Goal: Find specific page/section: Find specific page/section

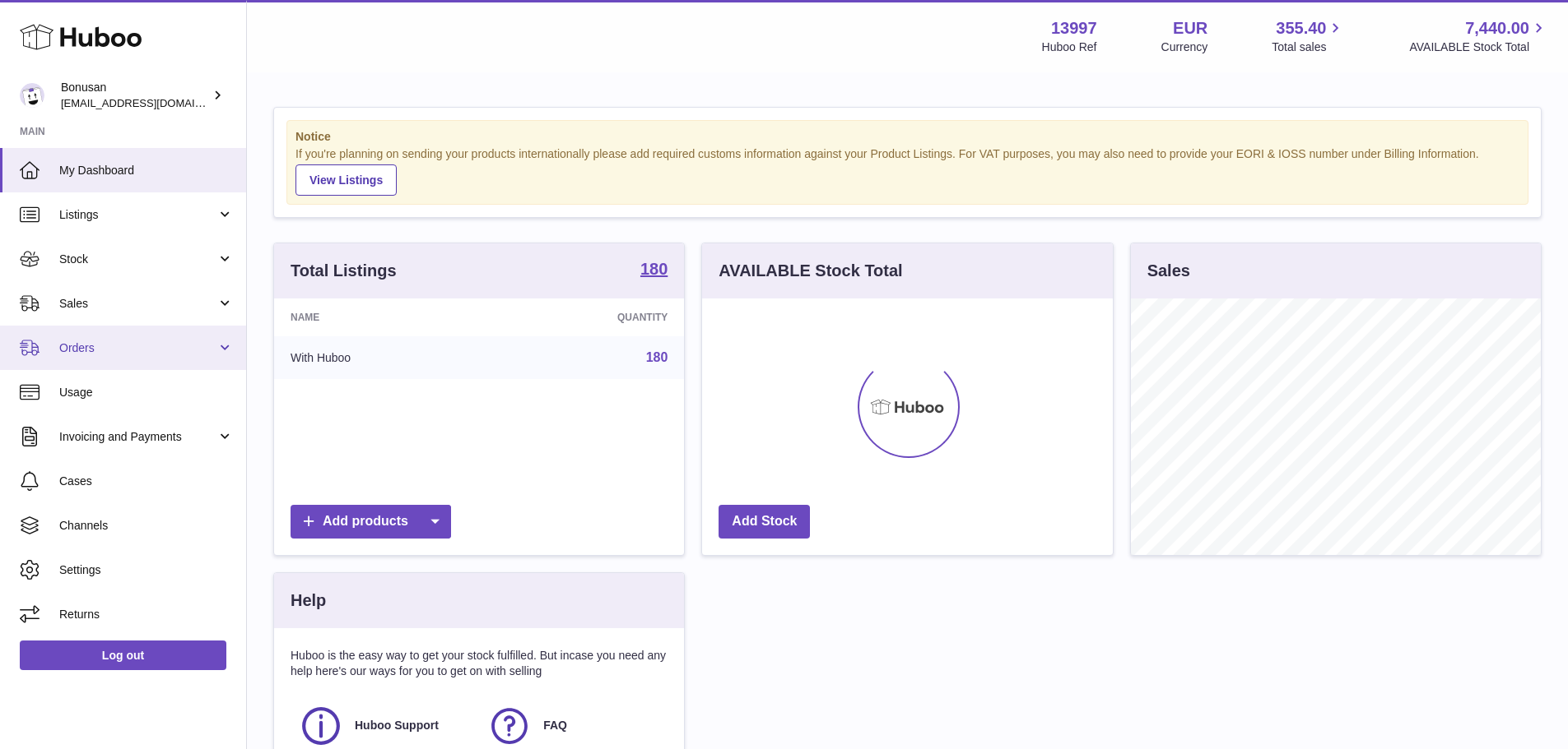
scroll to position [256, 411]
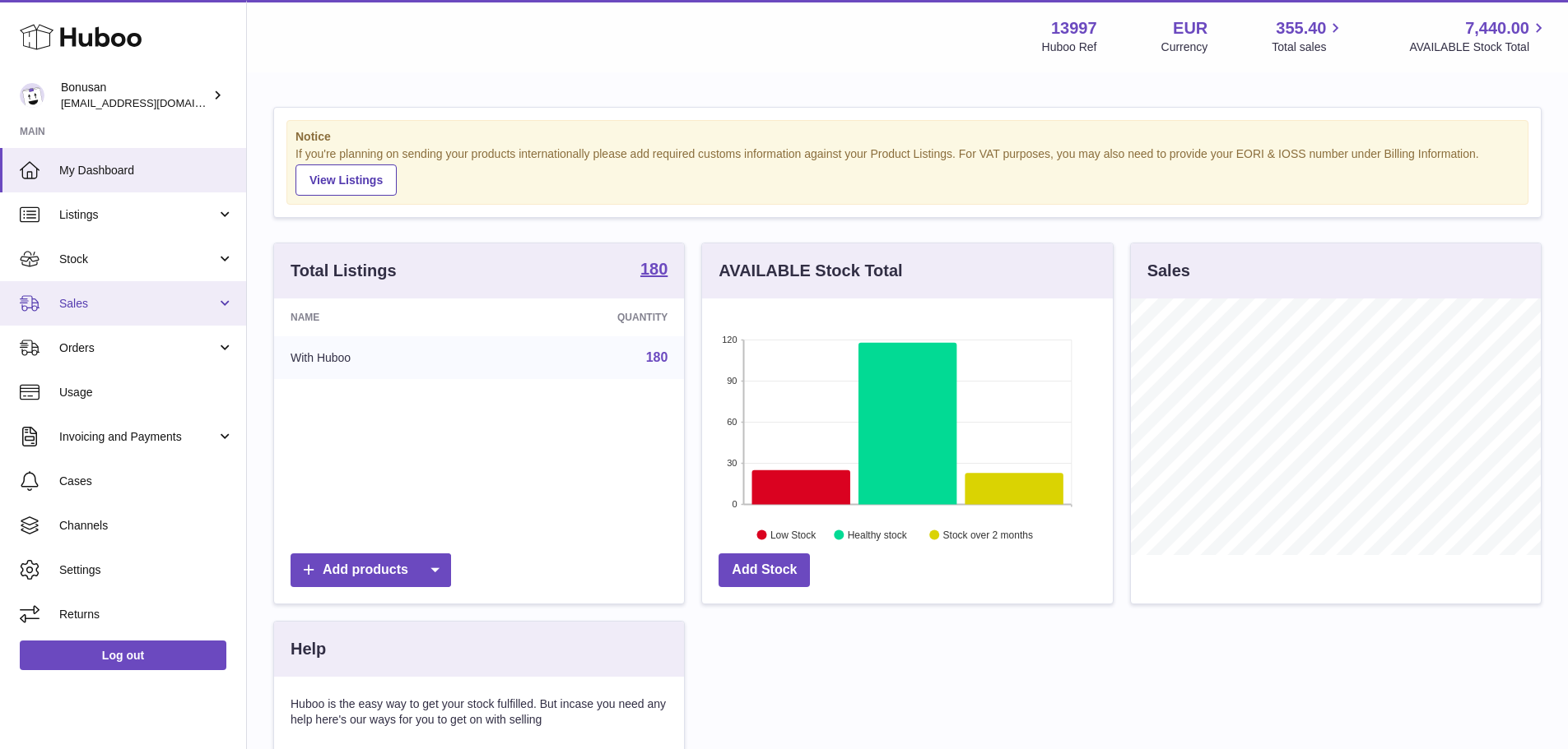
click at [107, 314] on link "Sales" at bounding box center [123, 303] width 246 height 44
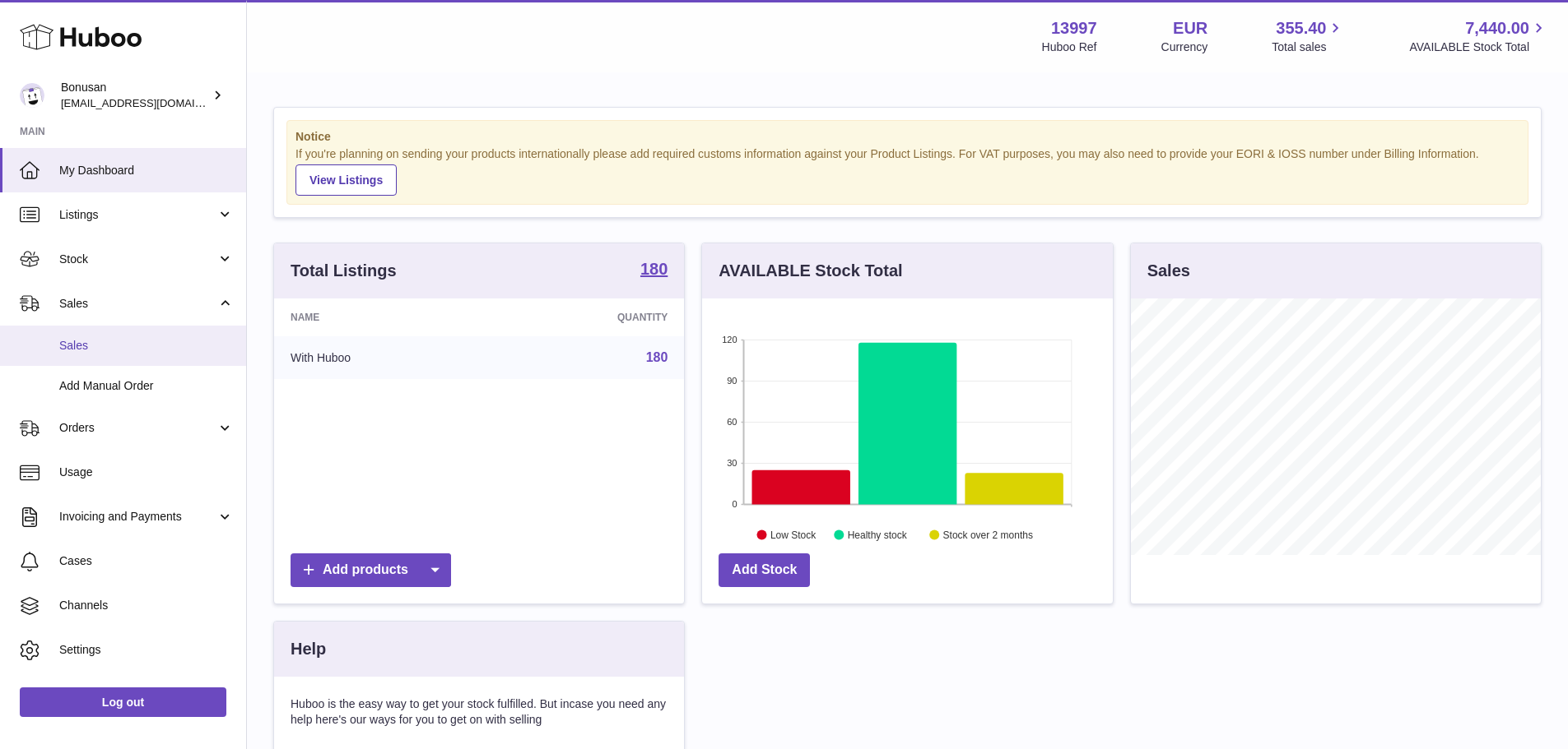
click at [101, 340] on span "Sales" at bounding box center [146, 346] width 175 height 15
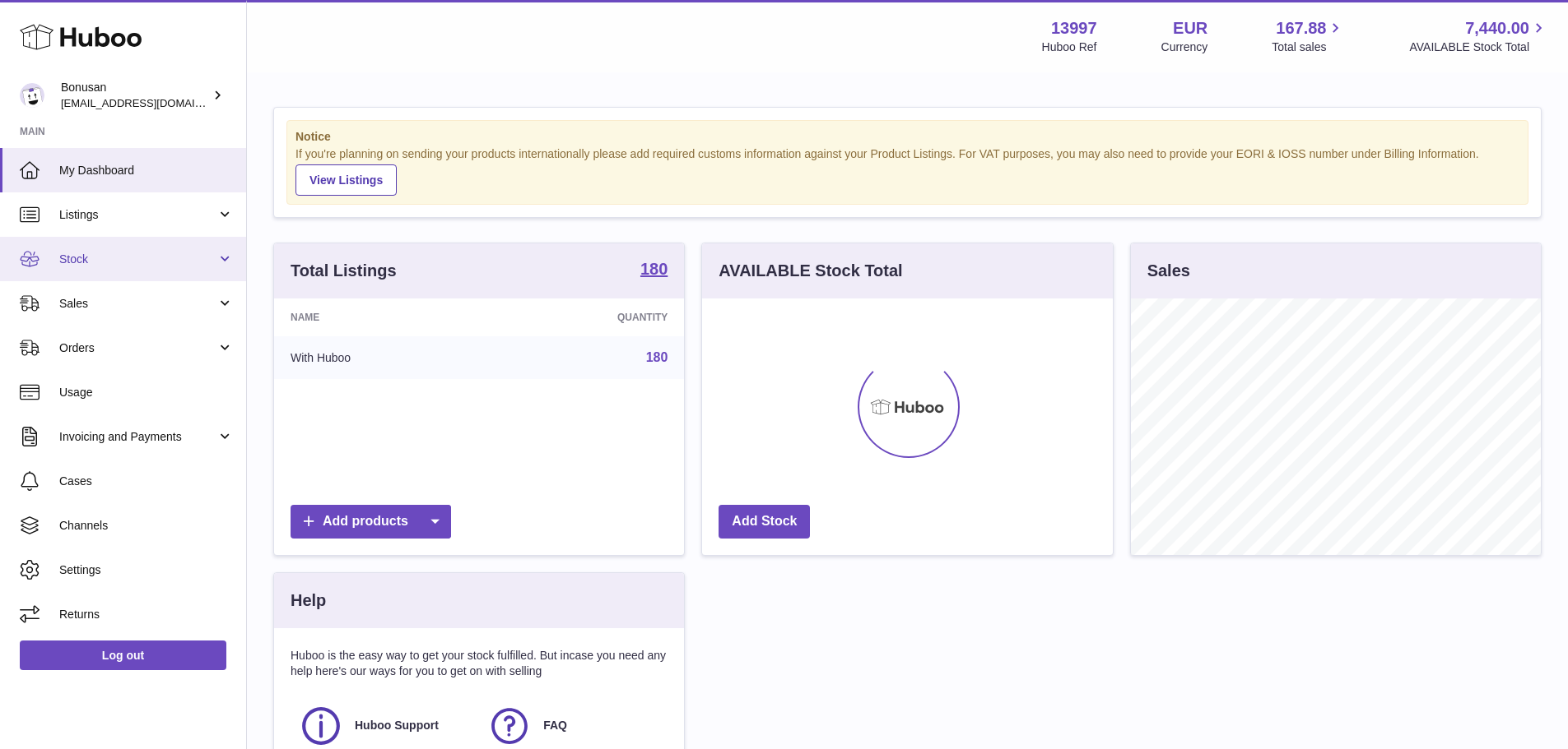
scroll to position [256, 411]
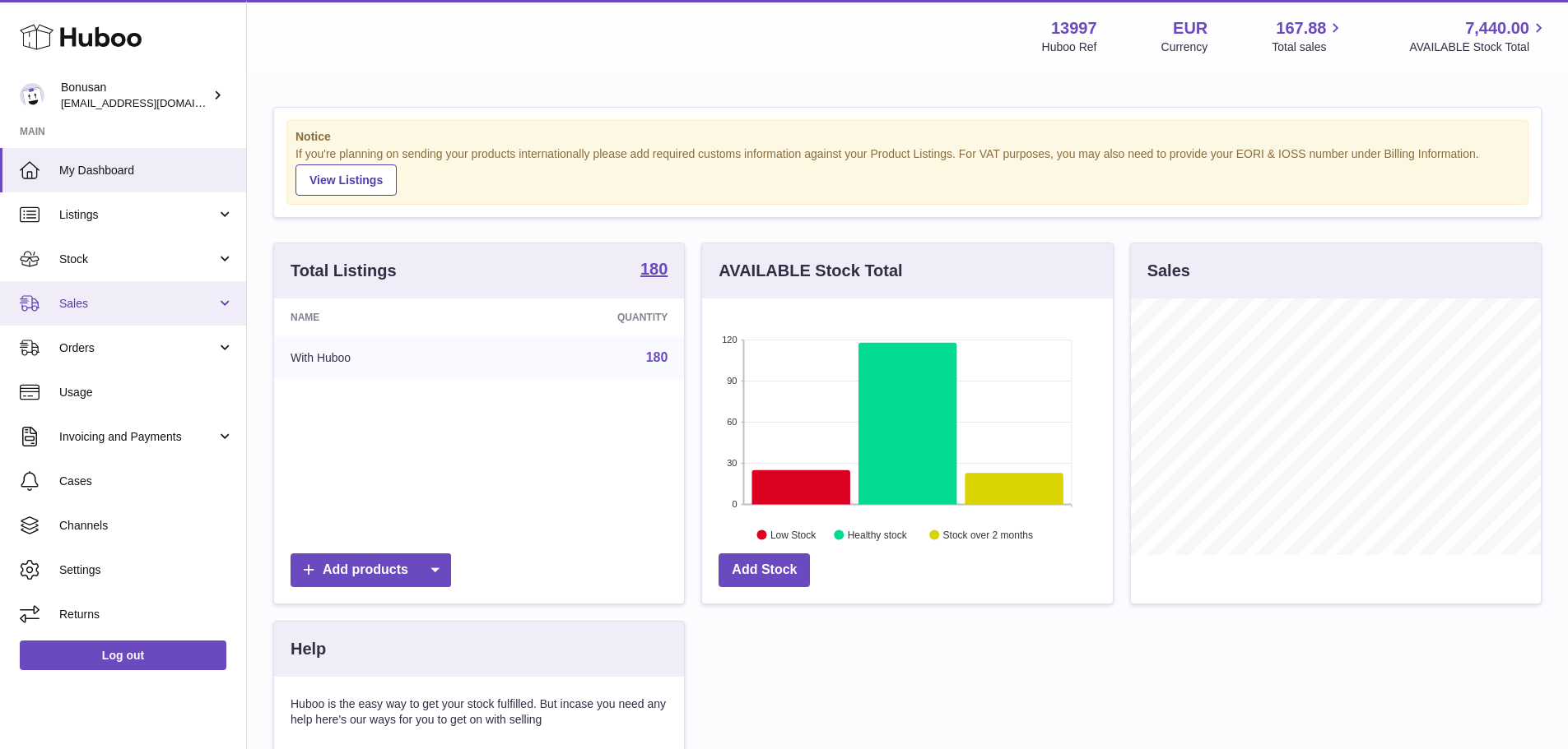
click at [113, 298] on span "Sales" at bounding box center [137, 303] width 157 height 15
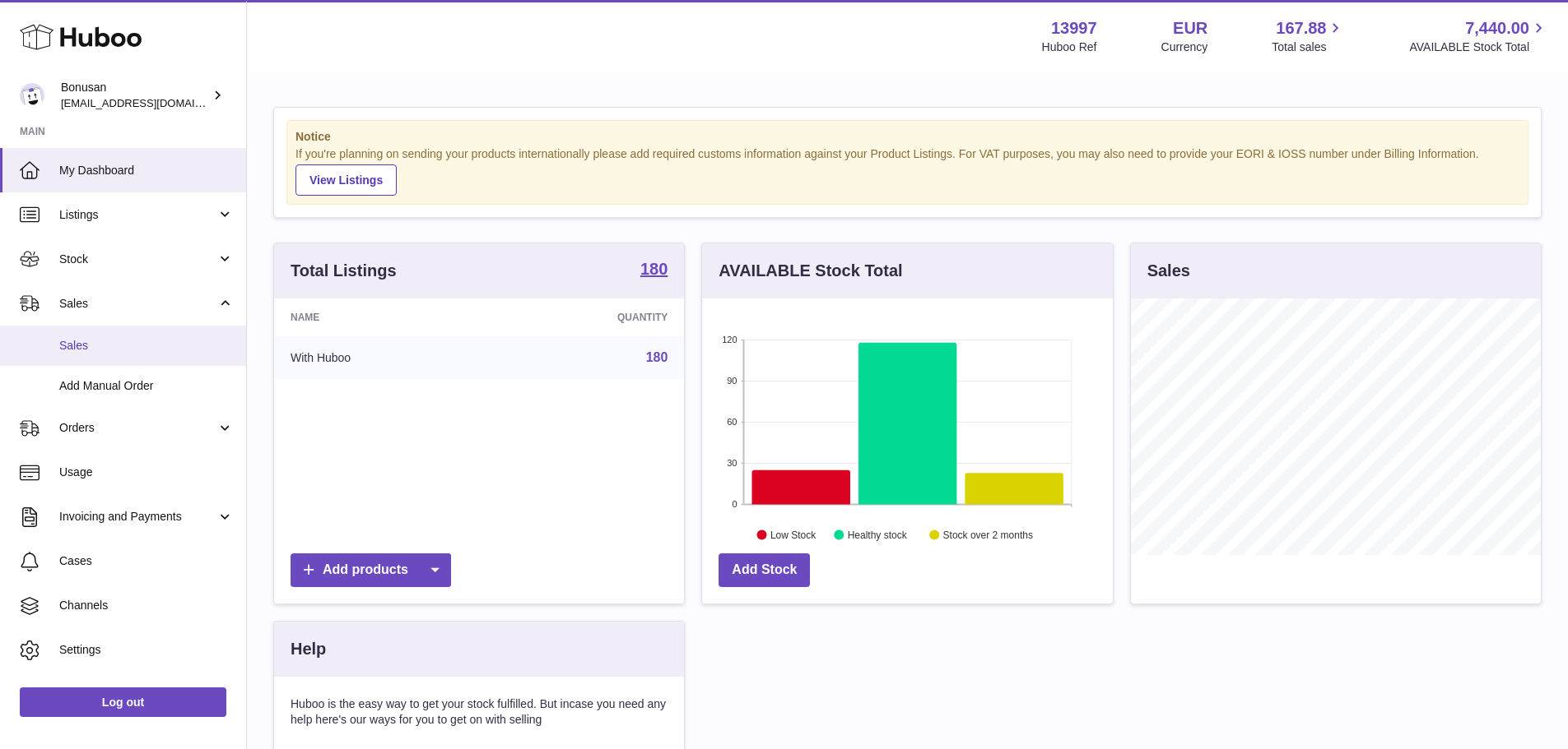
click at [109, 343] on span "Sales" at bounding box center [146, 346] width 175 height 15
